Goal: Task Accomplishment & Management: Manage account settings

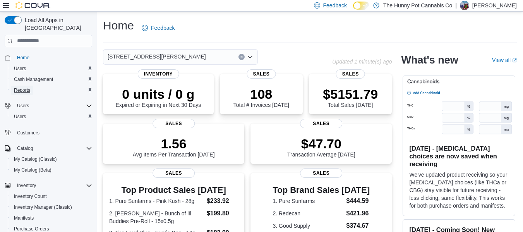
drag, startPoint x: 0, startPoint y: 0, endPoint x: 30, endPoint y: 81, distance: 86.3
click at [30, 86] on link "Reports" at bounding box center [22, 90] width 22 height 9
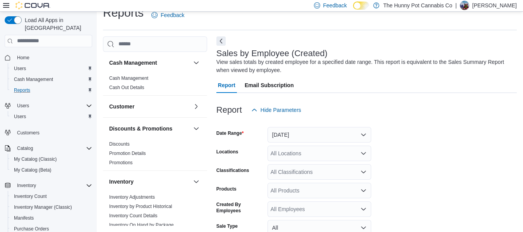
scroll to position [26, 0]
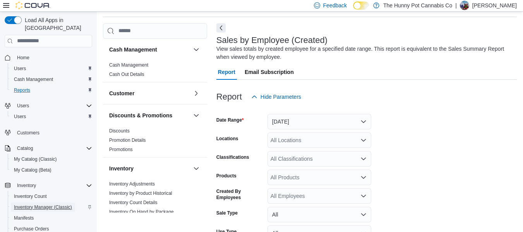
click at [62, 204] on span "Inventory Manager (Classic)" at bounding box center [43, 207] width 58 height 6
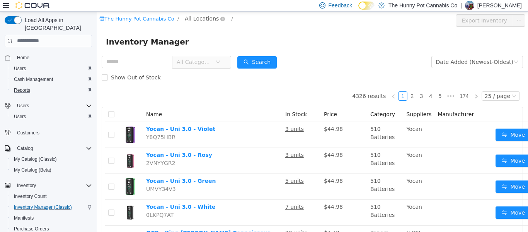
click at [197, 21] on span "All Locations" at bounding box center [202, 18] width 34 height 9
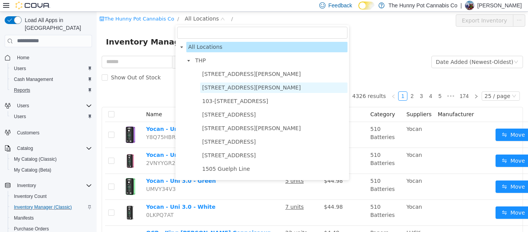
click at [207, 84] on span "101 James Snow Pkwy" at bounding box center [251, 87] width 99 height 6
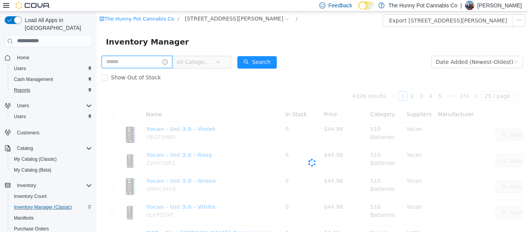
click at [148, 58] on input "text" at bounding box center [137, 61] width 71 height 12
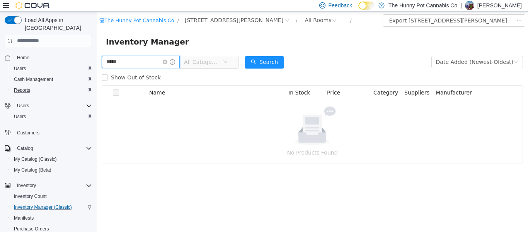
click at [148, 58] on input "*****" at bounding box center [141, 61] width 78 height 12
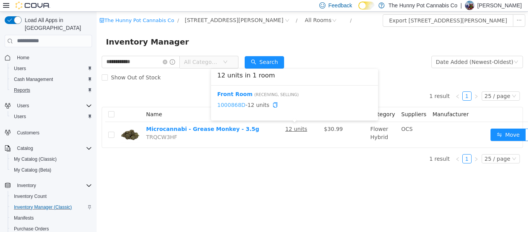
click at [231, 105] on link "1000868D" at bounding box center [231, 104] width 28 height 6
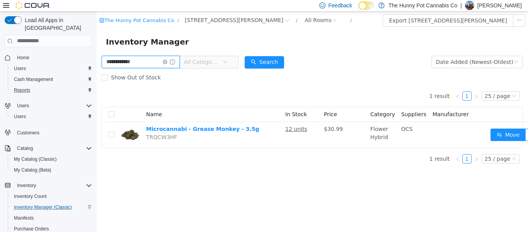
click at [146, 66] on input "**********" at bounding box center [141, 61] width 78 height 12
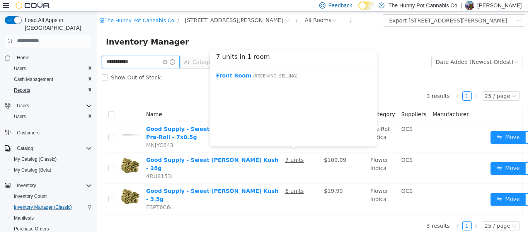
scroll to position [213, 0]
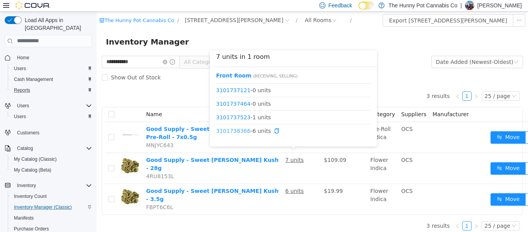
click at [232, 132] on link "3101738366" at bounding box center [233, 130] width 34 height 6
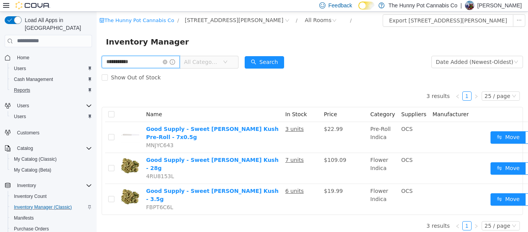
drag, startPoint x: 135, startPoint y: 62, endPoint x: 51, endPoint y: 106, distance: 95.5
click at [97, 106] on html "**********" at bounding box center [313, 121] width 432 height 220
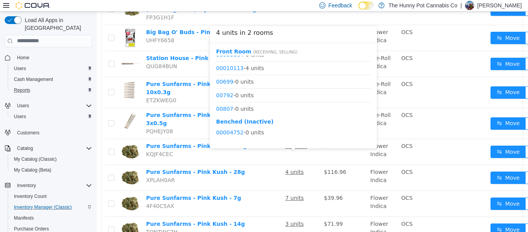
scroll to position [563, 0]
click at [228, 69] on link "00010113" at bounding box center [229, 68] width 27 height 6
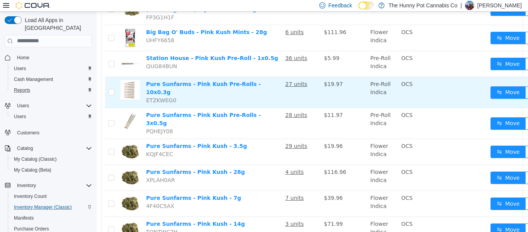
scroll to position [0, 0]
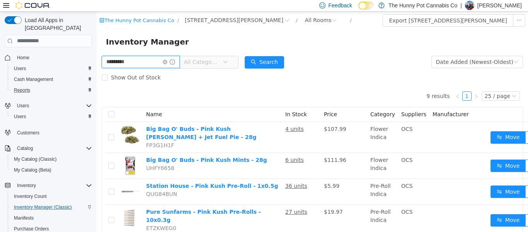
drag, startPoint x: 143, startPoint y: 65, endPoint x: 55, endPoint y: 74, distance: 88.7
click at [97, 74] on html "The Hunny Pot Cannabis Co / 101 James Snow Pkwy / All Rooms / Export 101 James …" at bounding box center [313, 121] width 432 height 220
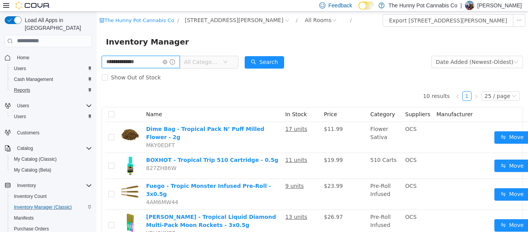
click at [121, 63] on input "**********" at bounding box center [141, 61] width 78 height 12
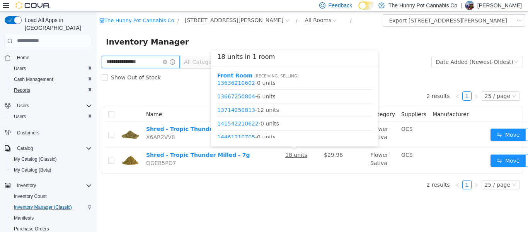
scroll to position [423, 0]
click at [243, 106] on link "13714250813" at bounding box center [236, 109] width 38 height 6
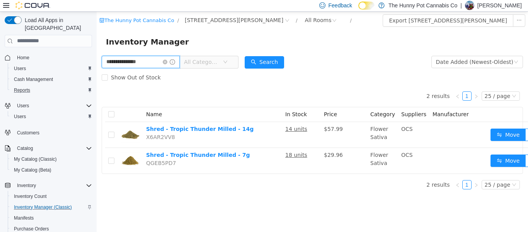
drag, startPoint x: 149, startPoint y: 58, endPoint x: 89, endPoint y: 65, distance: 60.4
click at [97, 65] on html "**********" at bounding box center [313, 121] width 432 height 220
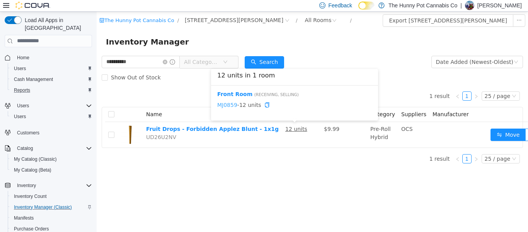
click at [228, 107] on link "MJ0859" at bounding box center [227, 104] width 20 height 6
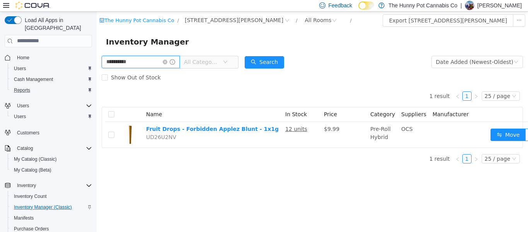
drag, startPoint x: 137, startPoint y: 65, endPoint x: 67, endPoint y: 82, distance: 71.2
click at [97, 82] on html "**********" at bounding box center [313, 121] width 432 height 220
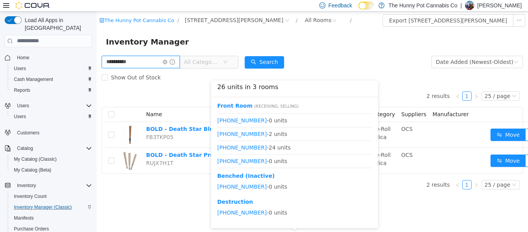
scroll to position [470, 0]
click at [245, 149] on link "2832-2408-08" at bounding box center [242, 146] width 50 height 6
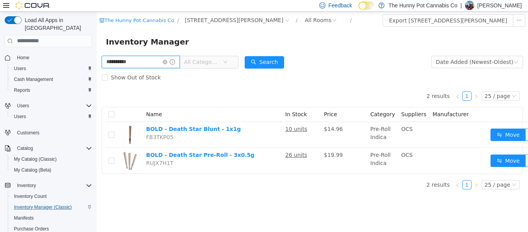
click at [154, 65] on input "**********" at bounding box center [141, 61] width 78 height 12
type input "*"
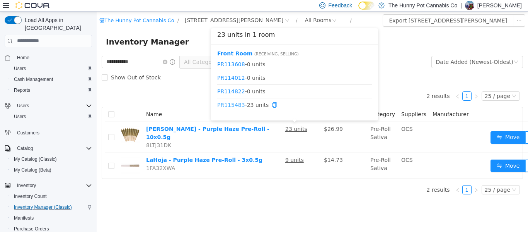
click at [227, 108] on link "PR115483" at bounding box center [231, 104] width 28 height 6
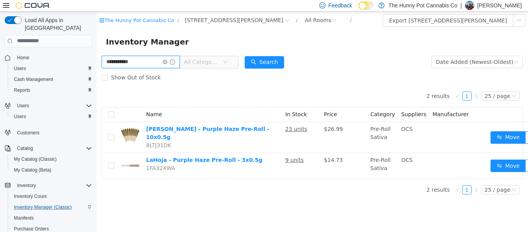
drag, startPoint x: 137, startPoint y: 63, endPoint x: 34, endPoint y: 82, distance: 104.6
click at [97, 82] on html "**********" at bounding box center [313, 121] width 432 height 220
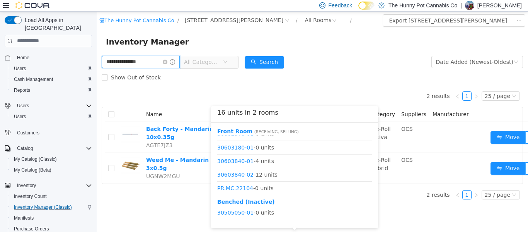
scroll to position [237, 0]
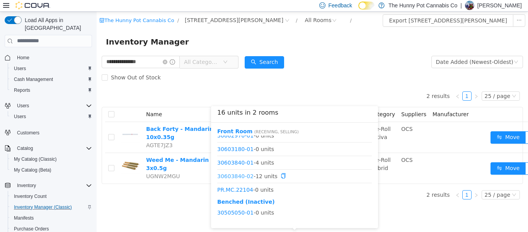
click at [236, 178] on link "30603840-02" at bounding box center [235, 176] width 36 height 6
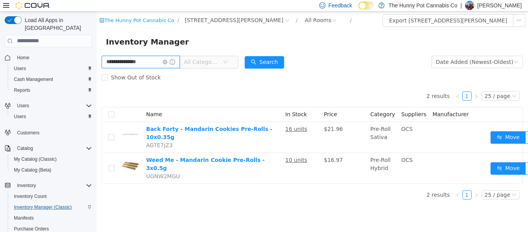
drag, startPoint x: 156, startPoint y: 66, endPoint x: 48, endPoint y: 76, distance: 108.4
click at [97, 76] on html "**********" at bounding box center [313, 121] width 432 height 220
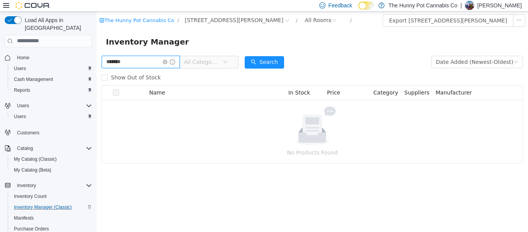
type input "*******"
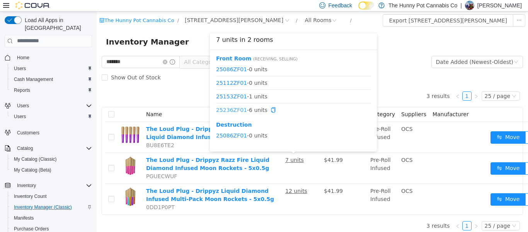
click at [237, 110] on link "25236ZF01" at bounding box center [231, 109] width 31 height 6
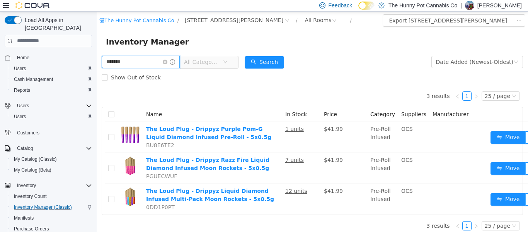
drag, startPoint x: 129, startPoint y: 63, endPoint x: 62, endPoint y: 80, distance: 69.6
click at [97, 80] on html "The Hunny Pot Cannabis Co / 101 James Snow Pkwy / All Rooms / Export 101 James …" at bounding box center [313, 121] width 432 height 220
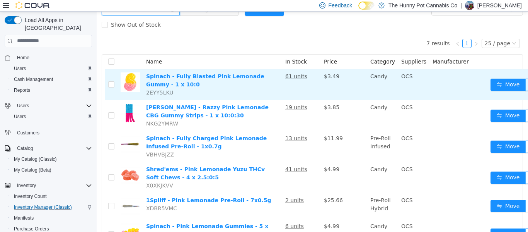
scroll to position [53, 0]
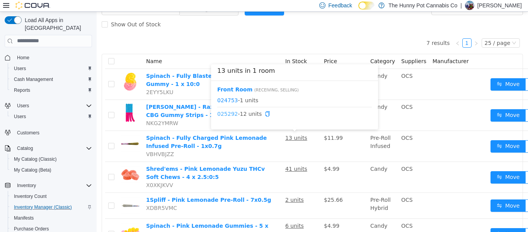
click at [223, 116] on link "025292" at bounding box center [227, 113] width 21 height 6
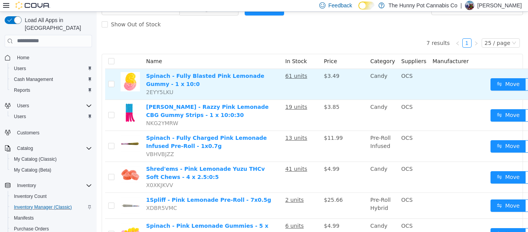
scroll to position [0, 0]
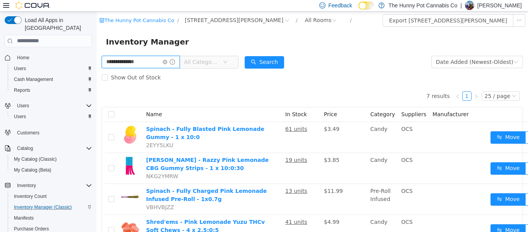
drag, startPoint x: 157, startPoint y: 63, endPoint x: 27, endPoint y: 88, distance: 131.6
click at [97, 88] on html "**********" at bounding box center [313, 121] width 432 height 220
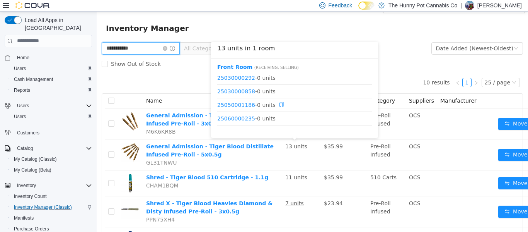
scroll to position [37, 0]
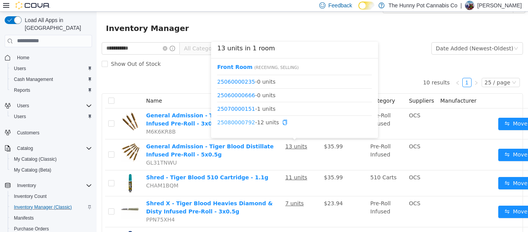
click at [229, 123] on link "25080000792" at bounding box center [236, 122] width 38 height 6
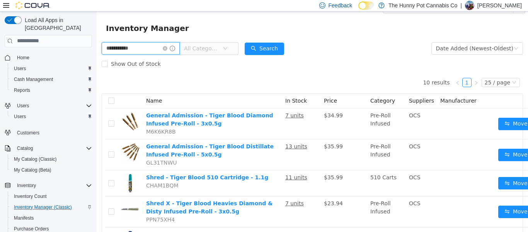
drag, startPoint x: 144, startPoint y: 46, endPoint x: 55, endPoint y: 60, distance: 90.1
click at [97, 60] on html "**********" at bounding box center [313, 108] width 432 height 220
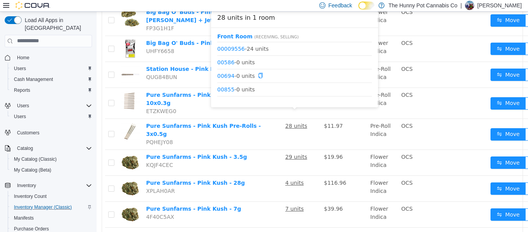
scroll to position [242, 0]
click at [236, 50] on link "00009556" at bounding box center [230, 48] width 27 height 6
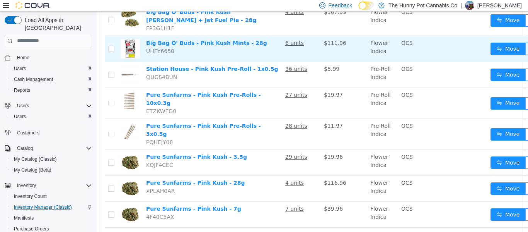
scroll to position [0, 0]
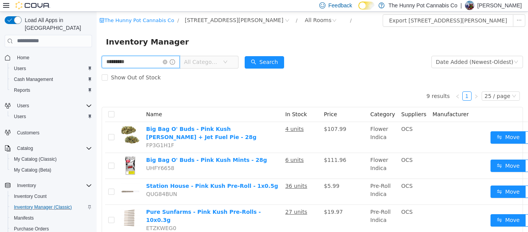
drag, startPoint x: 143, startPoint y: 62, endPoint x: 82, endPoint y: 74, distance: 62.3
click at [97, 74] on html "The Hunny Pot Cannabis Co / 101 James Snow Pkwy / All Rooms / Export 101 James …" at bounding box center [313, 121] width 432 height 220
type input "**********"
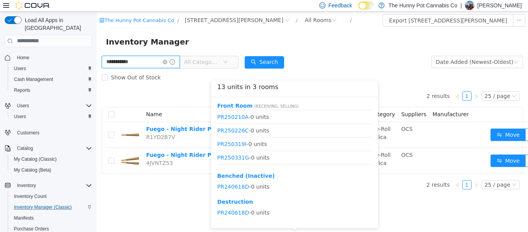
scroll to position [443, 0]
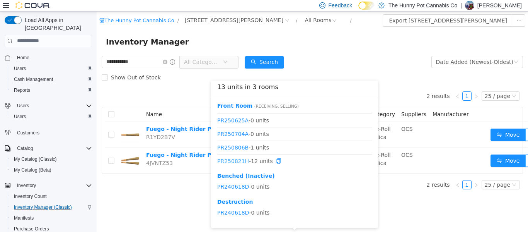
click at [239, 159] on link "PR250821H" at bounding box center [233, 160] width 32 height 6
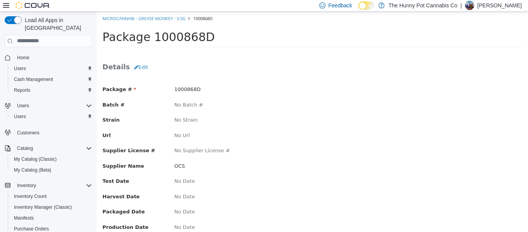
scroll to position [0, 0]
click at [135, 66] on button "Edit" at bounding box center [141, 67] width 22 height 14
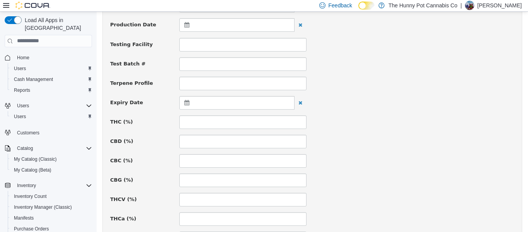
scroll to position [245, 0]
click at [221, 117] on input at bounding box center [243, 122] width 127 height 14
type input "****"
click at [209, 141] on input at bounding box center [243, 142] width 127 height 14
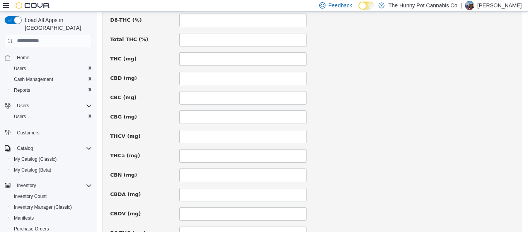
scroll to position [605, 0]
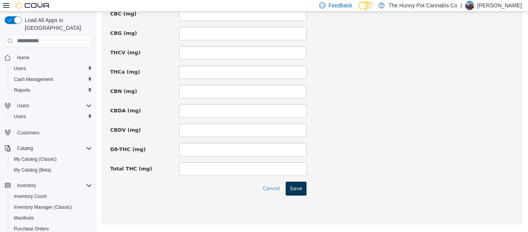
type input "****"
click at [295, 182] on button "Save" at bounding box center [296, 188] width 21 height 14
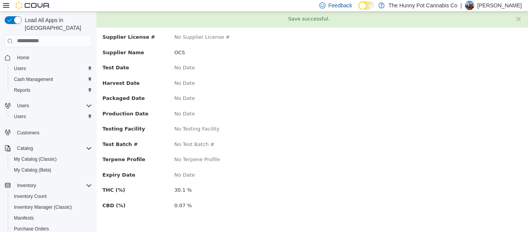
scroll to position [0, 0]
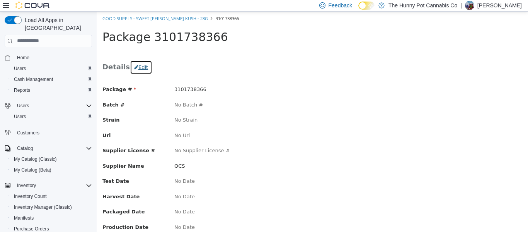
click at [142, 69] on button "Edit" at bounding box center [141, 67] width 22 height 14
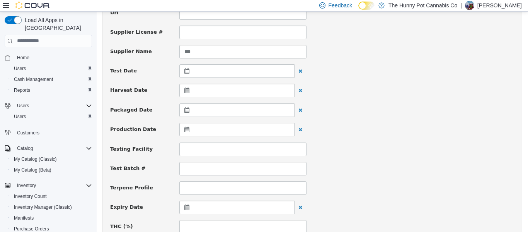
scroll to position [174, 0]
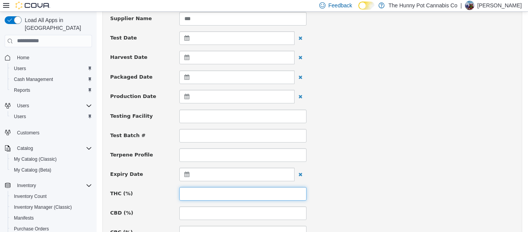
click at [204, 196] on input at bounding box center [243, 193] width 127 height 14
type input "****"
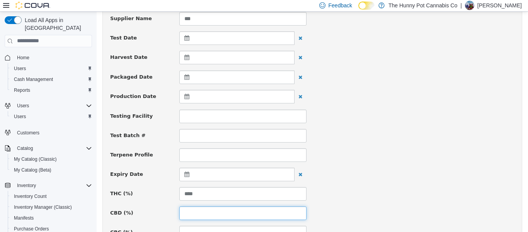
click at [204, 212] on input at bounding box center [243, 213] width 127 height 14
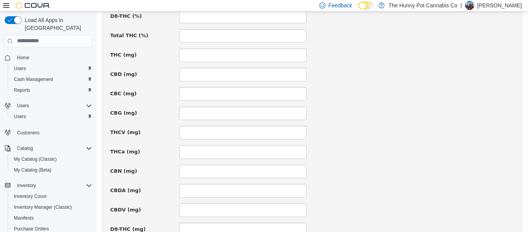
scroll to position [605, 0]
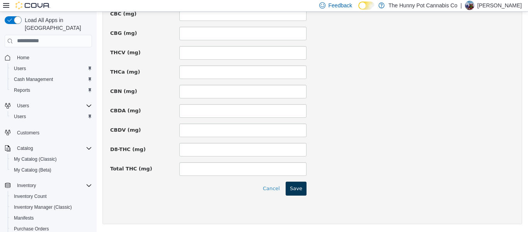
type input "****"
click at [291, 190] on button "Save" at bounding box center [296, 188] width 21 height 14
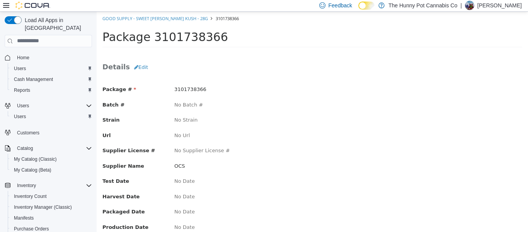
scroll to position [113, 0]
click at [142, 65] on button "Edit" at bounding box center [141, 67] width 22 height 14
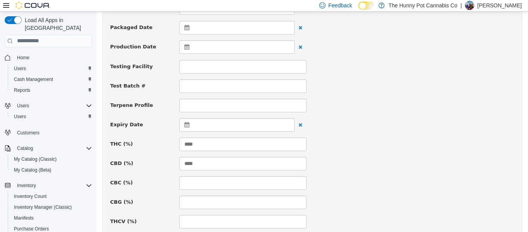
scroll to position [224, 0]
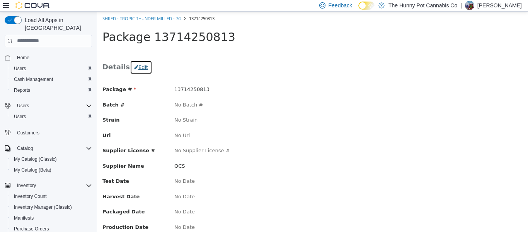
click at [139, 67] on button "Edit" at bounding box center [141, 67] width 22 height 14
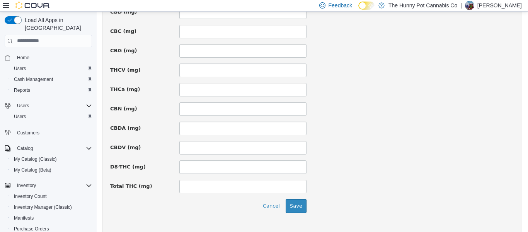
scroll to position [605, 0]
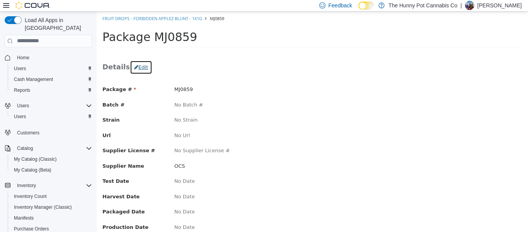
click at [144, 68] on button "Edit" at bounding box center [141, 67] width 22 height 14
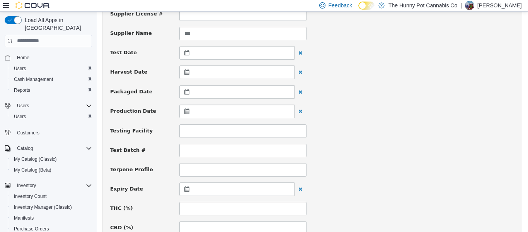
scroll to position [160, 0]
click at [197, 209] on input at bounding box center [243, 208] width 127 height 14
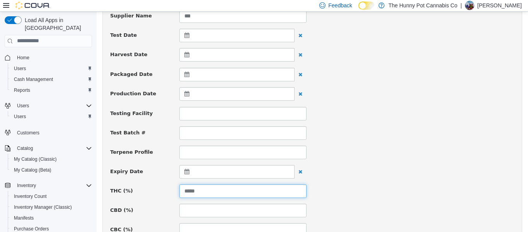
type input "*****"
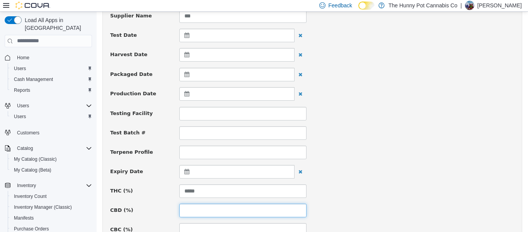
click at [197, 204] on input at bounding box center [243, 210] width 127 height 14
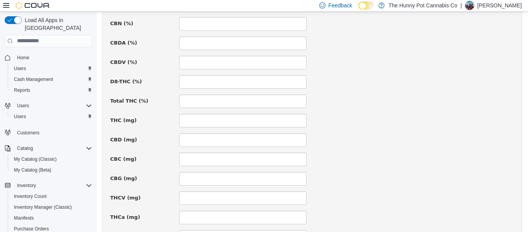
scroll to position [605, 0]
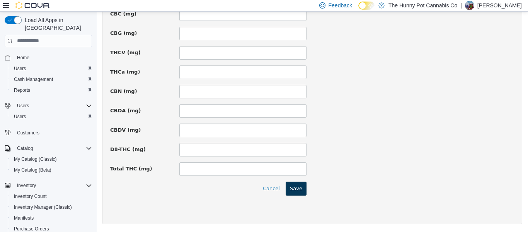
type input "****"
click at [294, 186] on button "Save" at bounding box center [296, 188] width 21 height 14
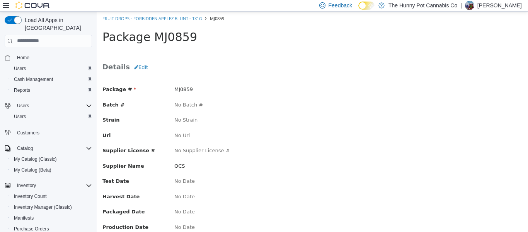
scroll to position [113, 0]
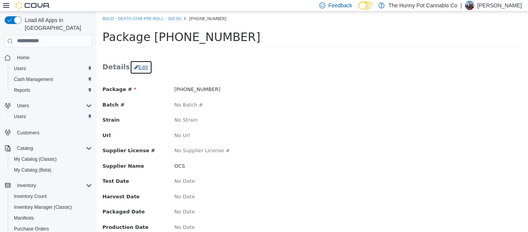
click at [137, 67] on button "Edit" at bounding box center [141, 67] width 22 height 14
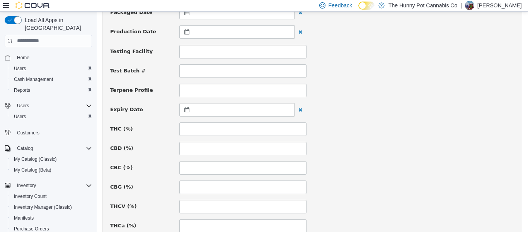
scroll to position [240, 0]
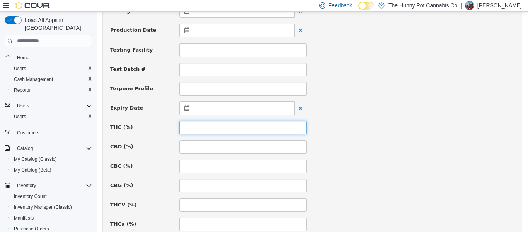
click at [208, 132] on input at bounding box center [243, 127] width 127 height 14
type input "****"
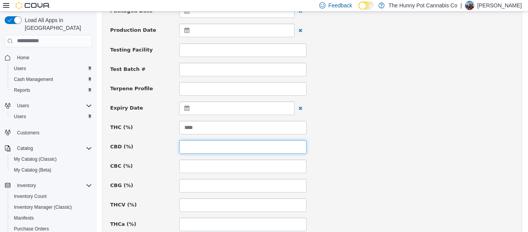
click at [211, 149] on input at bounding box center [243, 147] width 127 height 14
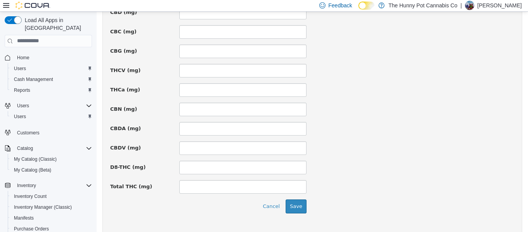
scroll to position [605, 0]
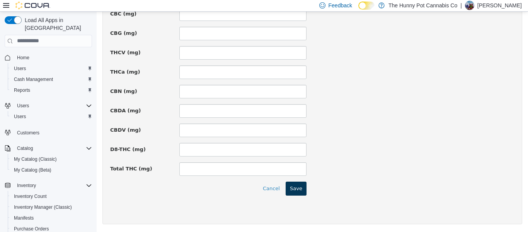
type input "****"
click at [299, 186] on button "Save" at bounding box center [296, 188] width 21 height 14
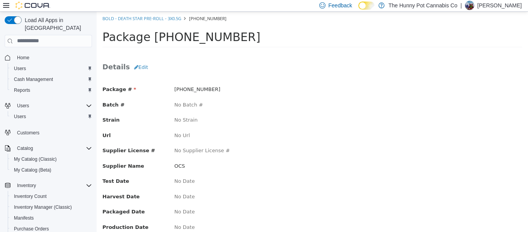
scroll to position [113, 0]
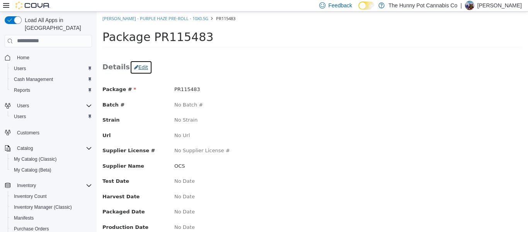
click at [139, 67] on button "Edit" at bounding box center [141, 67] width 22 height 14
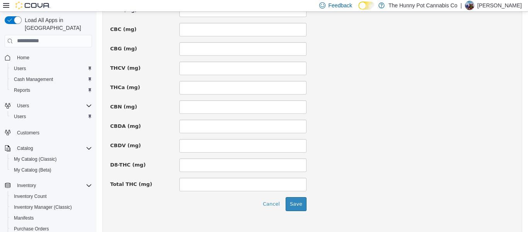
scroll to position [590, 0]
click at [294, 204] on button "Save" at bounding box center [296, 203] width 21 height 14
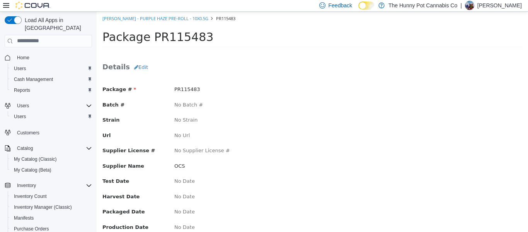
scroll to position [113, 0]
click at [140, 68] on button "Edit" at bounding box center [141, 67] width 22 height 14
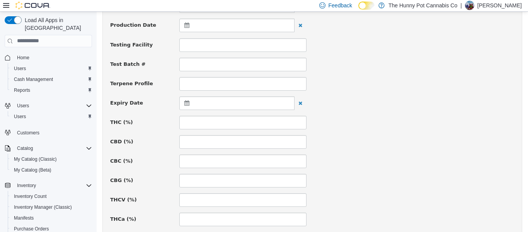
scroll to position [246, 0]
click at [226, 121] on input at bounding box center [243, 122] width 127 height 14
type input "****"
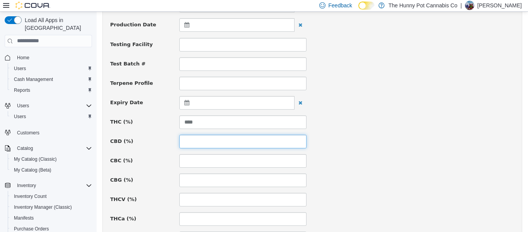
click at [217, 138] on input at bounding box center [243, 141] width 127 height 14
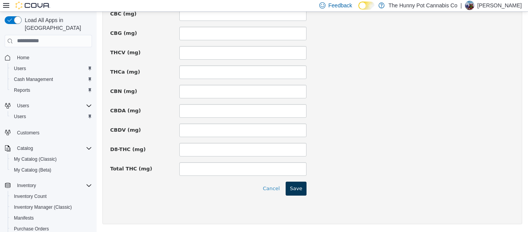
type input "****"
click at [293, 190] on button "Save" at bounding box center [296, 188] width 21 height 14
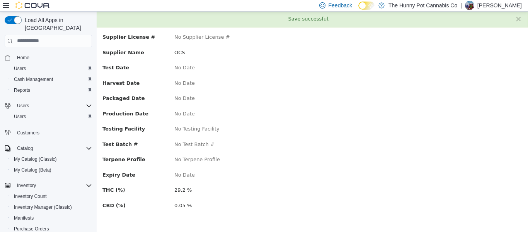
scroll to position [0, 0]
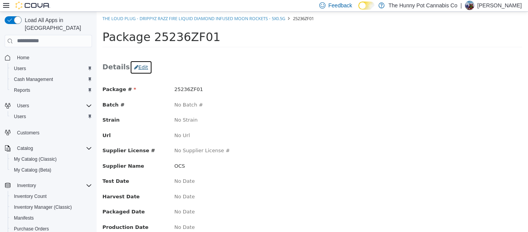
click at [140, 70] on button "Edit" at bounding box center [141, 67] width 22 height 14
click at [135, 71] on button "Edit" at bounding box center [141, 67] width 22 height 14
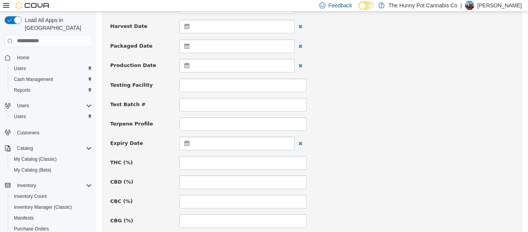
scroll to position [205, 0]
click at [205, 162] on input at bounding box center [243, 162] width 127 height 14
type input "****"
click at [205, 181] on input at bounding box center [243, 181] width 127 height 14
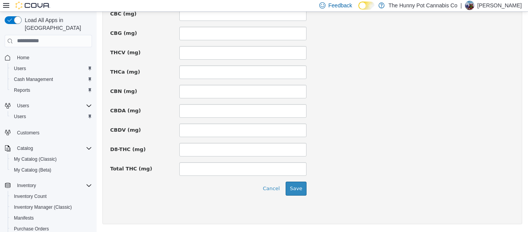
type input "***"
drag, startPoint x: 304, startPoint y: 192, endPoint x: 299, endPoint y: 191, distance: 4.9
click at [299, 191] on div "Cancel Save" at bounding box center [208, 188] width 208 height 14
click at [299, 191] on button "Save" at bounding box center [296, 188] width 21 height 14
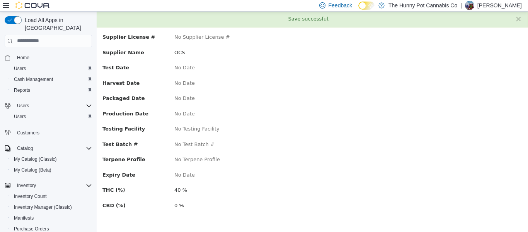
scroll to position [0, 0]
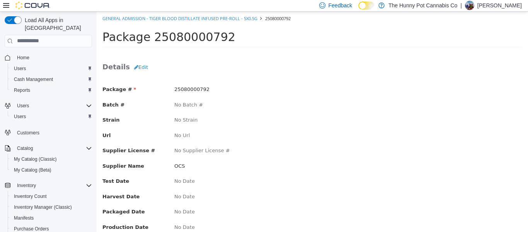
scroll to position [34, 0]
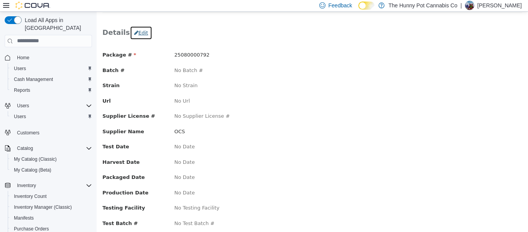
click at [142, 35] on button "Edit" at bounding box center [141, 33] width 22 height 14
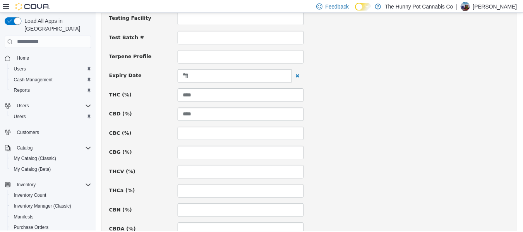
scroll to position [0, 0]
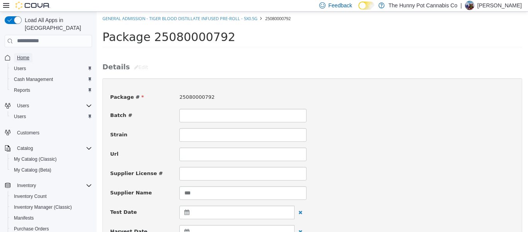
click at [26, 55] on span "Home" at bounding box center [23, 58] width 12 height 6
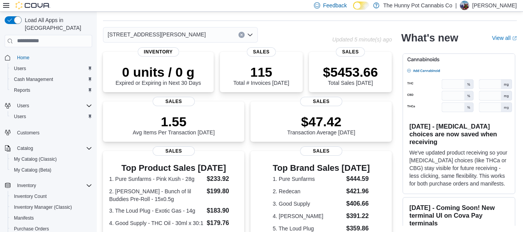
scroll to position [54, 0]
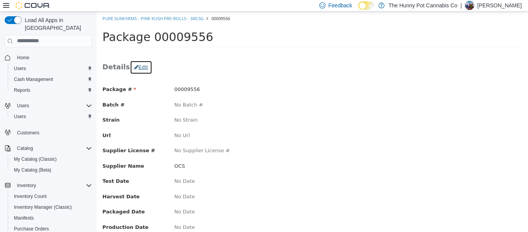
click at [133, 61] on button "Edit" at bounding box center [141, 67] width 22 height 14
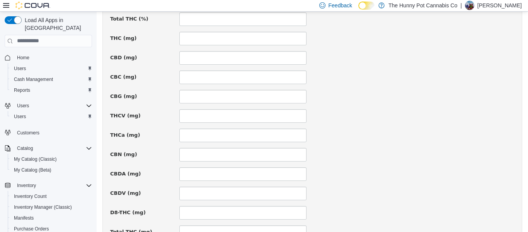
scroll to position [605, 0]
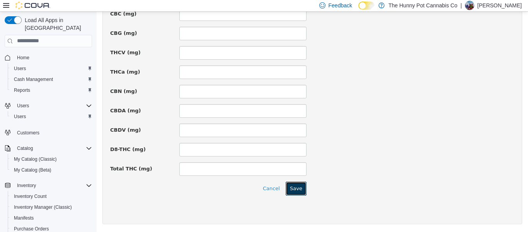
click at [293, 190] on button "Save" at bounding box center [296, 188] width 21 height 14
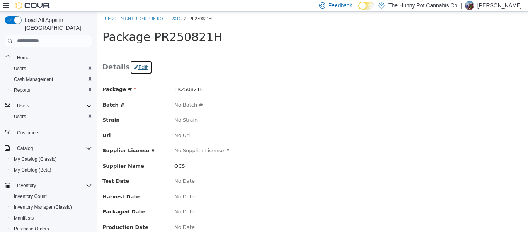
click at [134, 71] on button "Edit" at bounding box center [141, 67] width 22 height 14
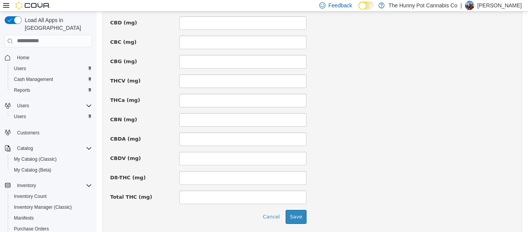
scroll to position [605, 0]
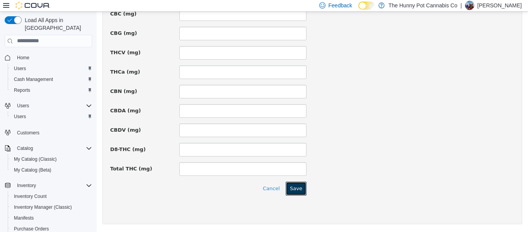
click at [300, 190] on button "Save" at bounding box center [296, 188] width 21 height 14
